Goal: Information Seeking & Learning: Learn about a topic

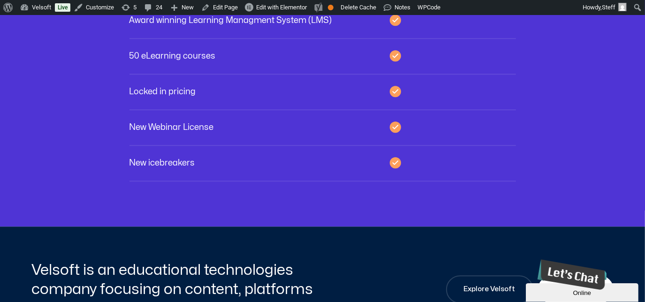
scroll to position [1834, 0]
